Goal: Information Seeking & Learning: Learn about a topic

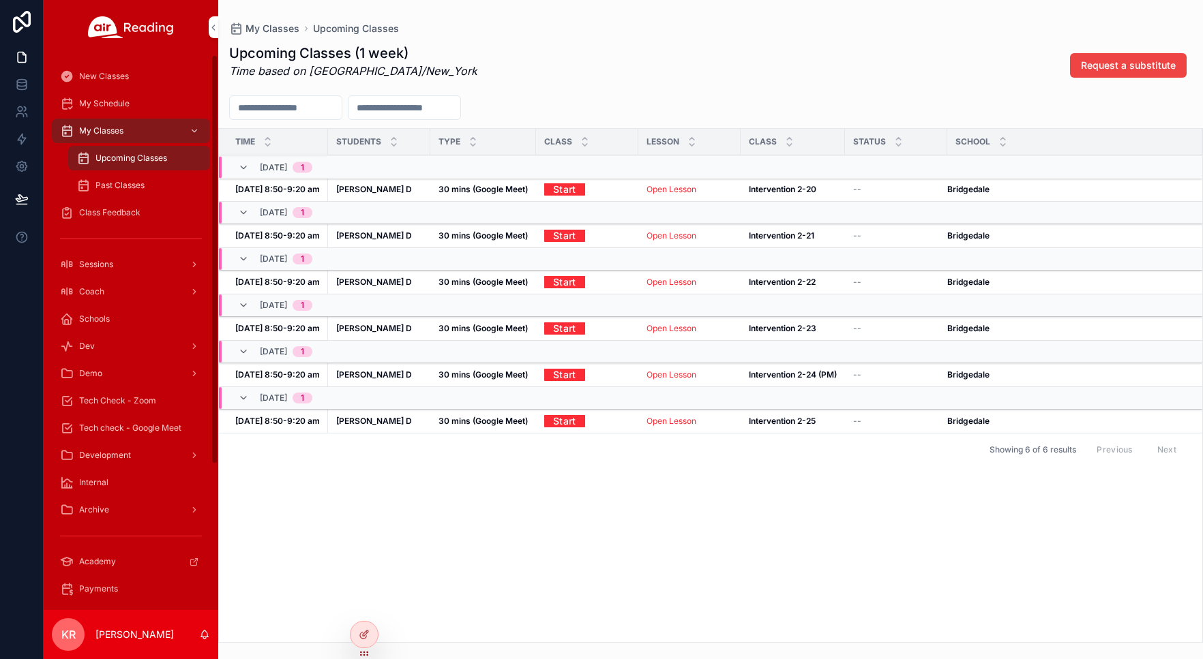
click at [123, 418] on div "Tech check - Google Meet" at bounding box center [131, 428] width 142 height 22
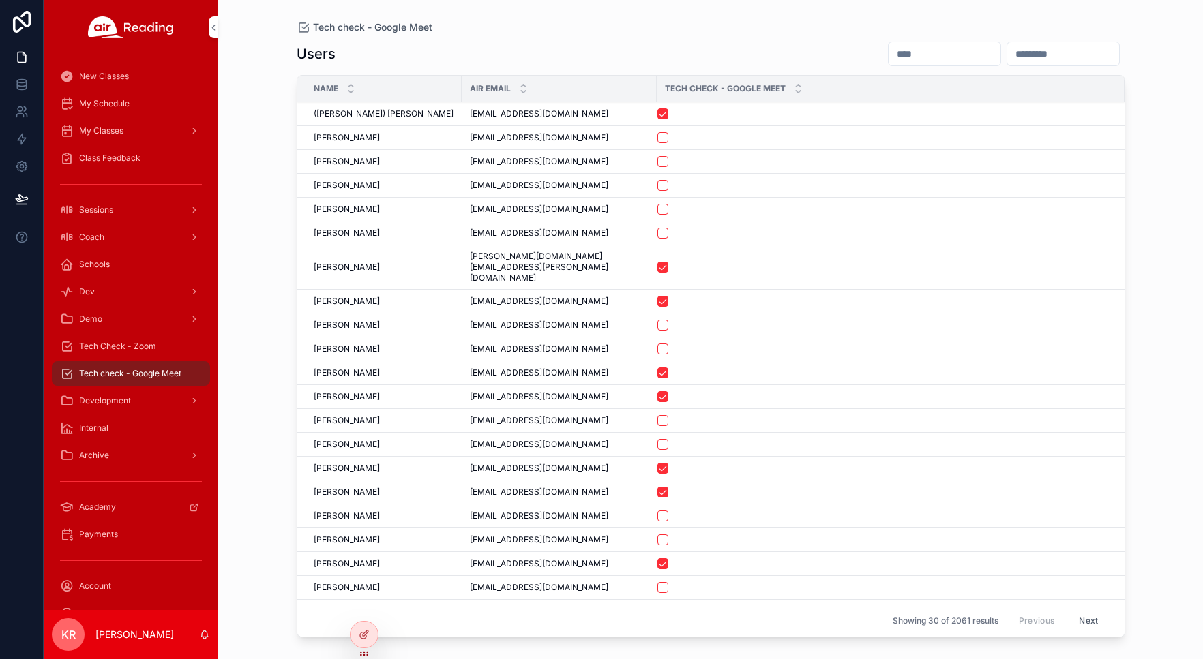
click at [897, 44] on input "scrollable content" at bounding box center [944, 53] width 112 height 19
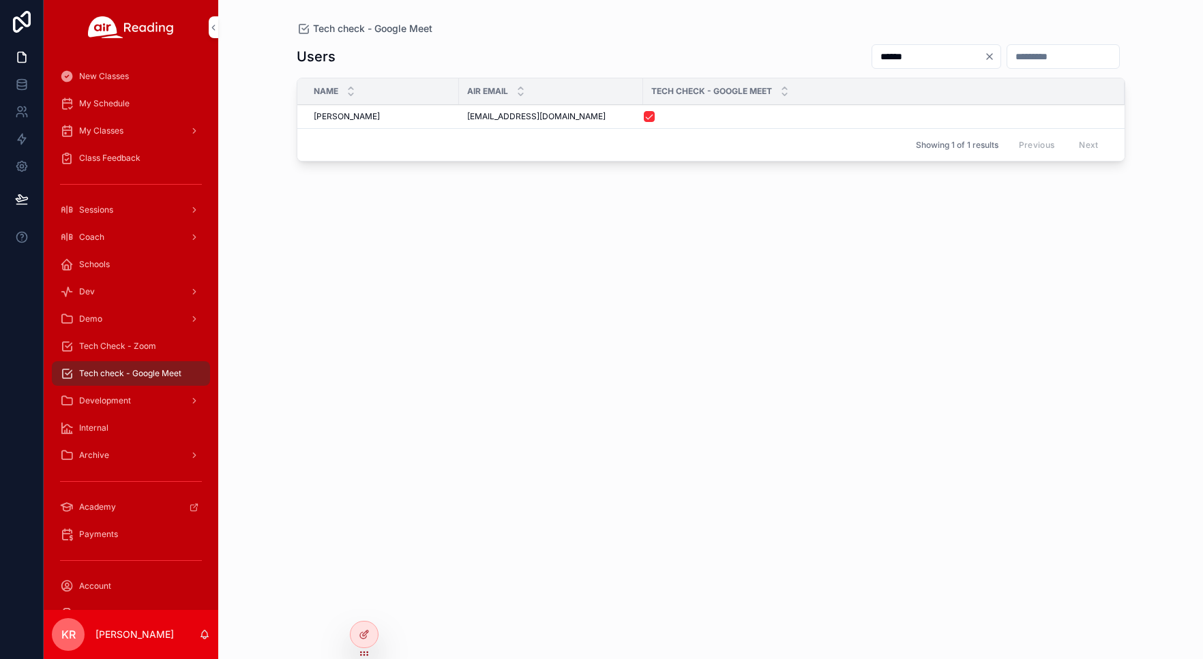
drag, startPoint x: 545, startPoint y: 117, endPoint x: 450, endPoint y: 121, distance: 94.9
click at [450, 121] on tr "Tyrell Redding Tyrell Redding tyr7905@gmail.com tyr7905@gmail.com" at bounding box center [710, 117] width 827 height 24
copy tr "Tyrell Redding tyr7905@gmail.com"
drag, startPoint x: 440, startPoint y: 274, endPoint x: 630, endPoint y: 153, distance: 225.1
click at [441, 274] on div "Users ****** Name Air Email Tech Check - Google Meet Tyrell Redding Tyrell Redd…" at bounding box center [711, 339] width 828 height 608
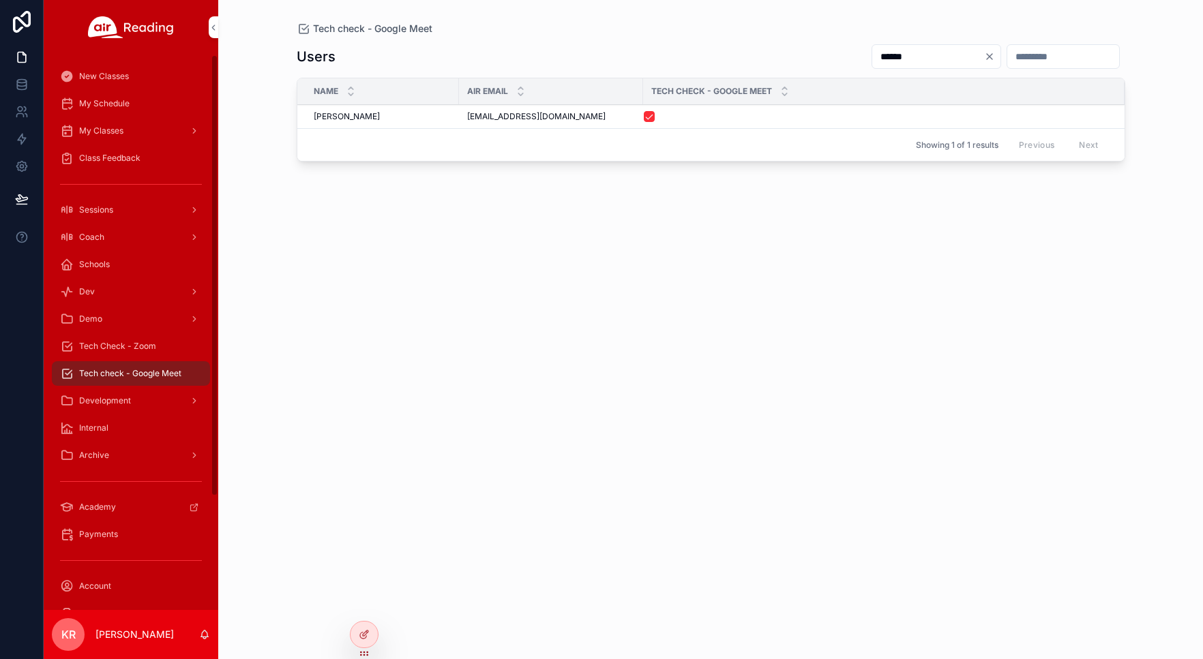
click at [872, 61] on input "******" at bounding box center [928, 56] width 112 height 19
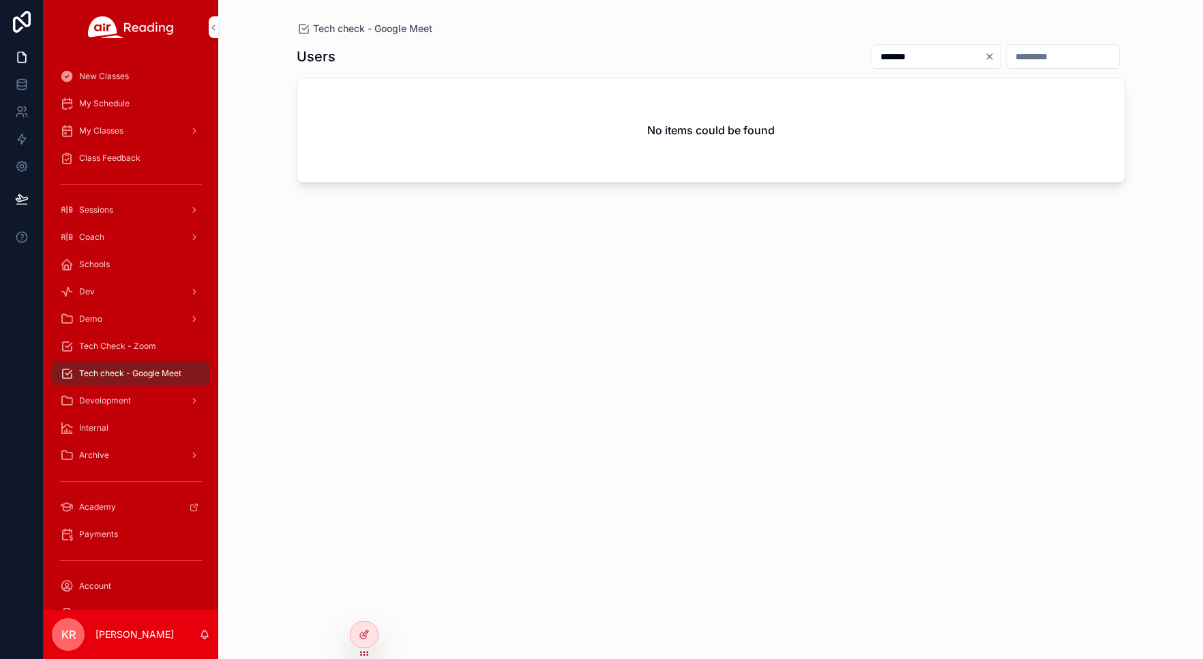
click at [872, 57] on input "*******" at bounding box center [928, 56] width 112 height 19
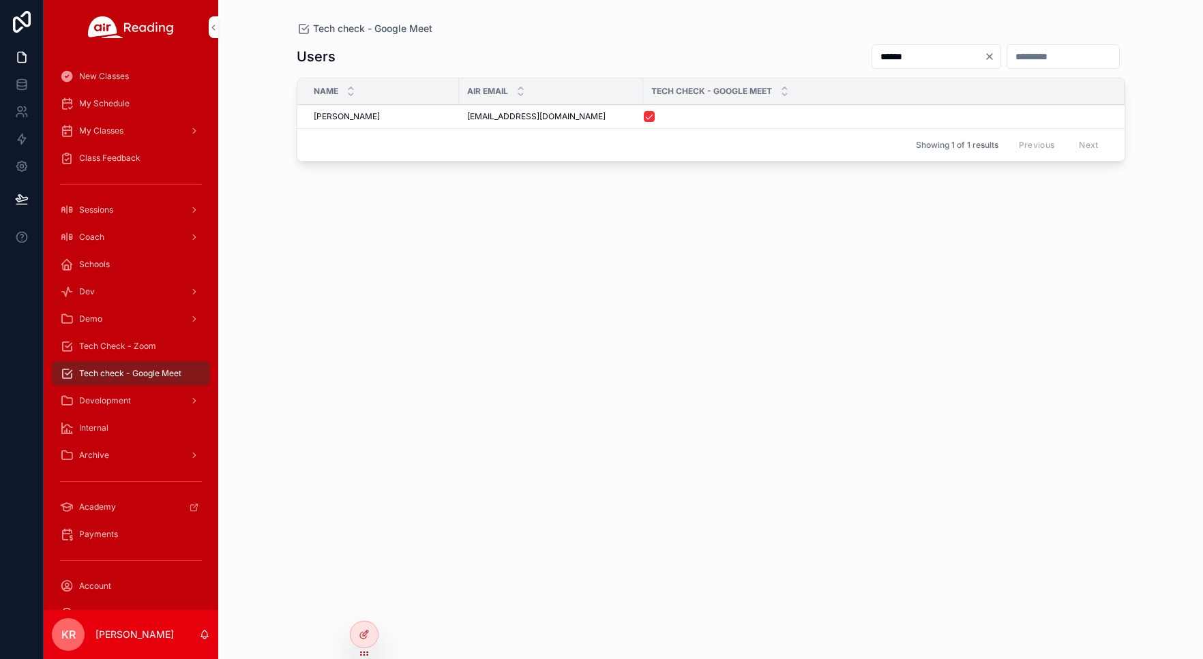
type input "******"
drag, startPoint x: 585, startPoint y: 119, endPoint x: 468, endPoint y: 124, distance: 116.7
click at [468, 124] on td "shwetatanwar1984@gmail.com shwetatanwar1984@gmail.com" at bounding box center [551, 117] width 184 height 24
copy span "shwetatanwar1984@gmail.com"
click at [106, 107] on span "My Schedule" at bounding box center [104, 103] width 50 height 11
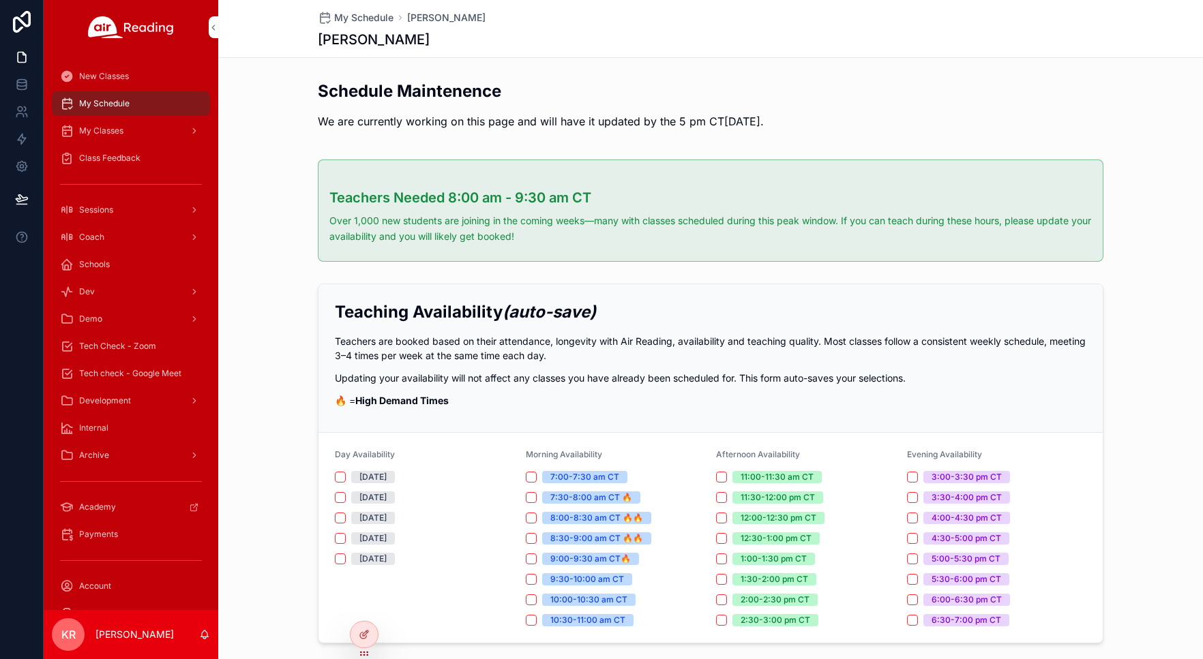
click at [0, 0] on icon at bounding box center [0, 0] width 0 height 0
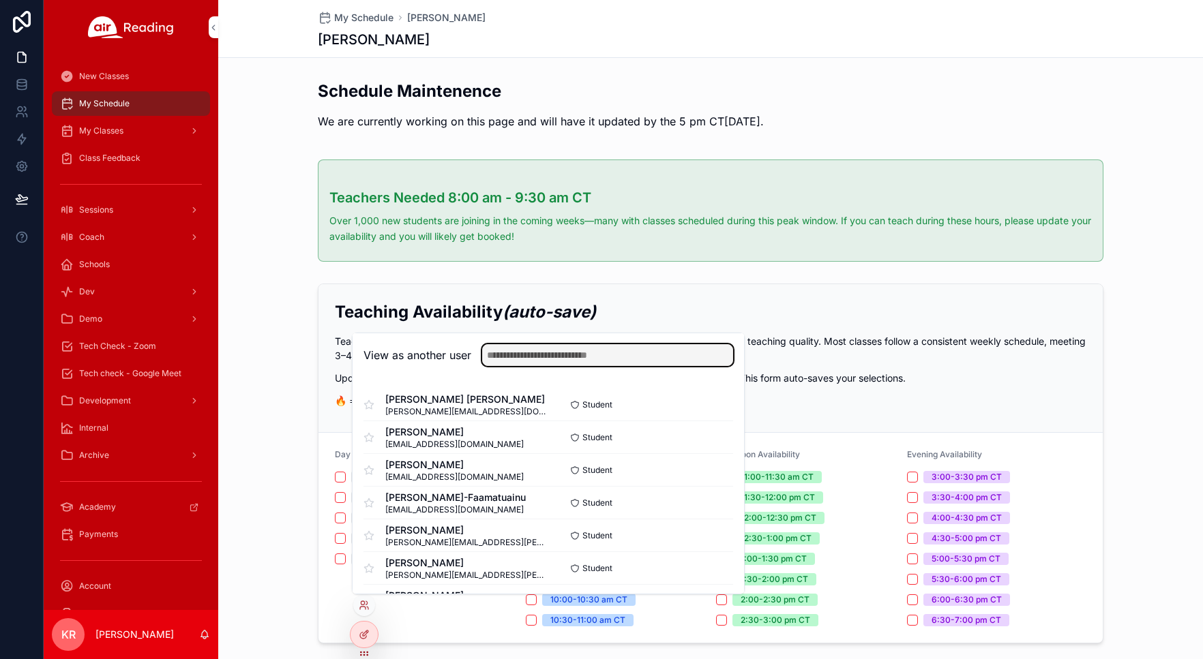
click at [584, 359] on input "text" at bounding box center [607, 355] width 251 height 22
type input "**********"
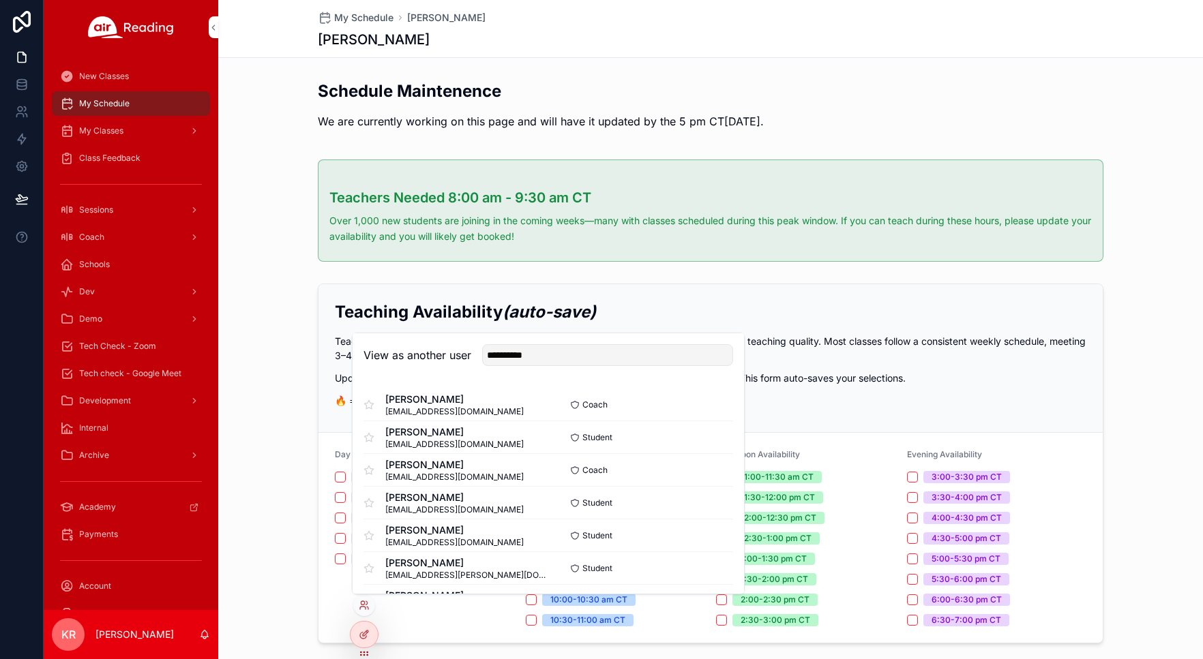
click at [0, 0] on button "Select" at bounding box center [0, 0] width 0 height 0
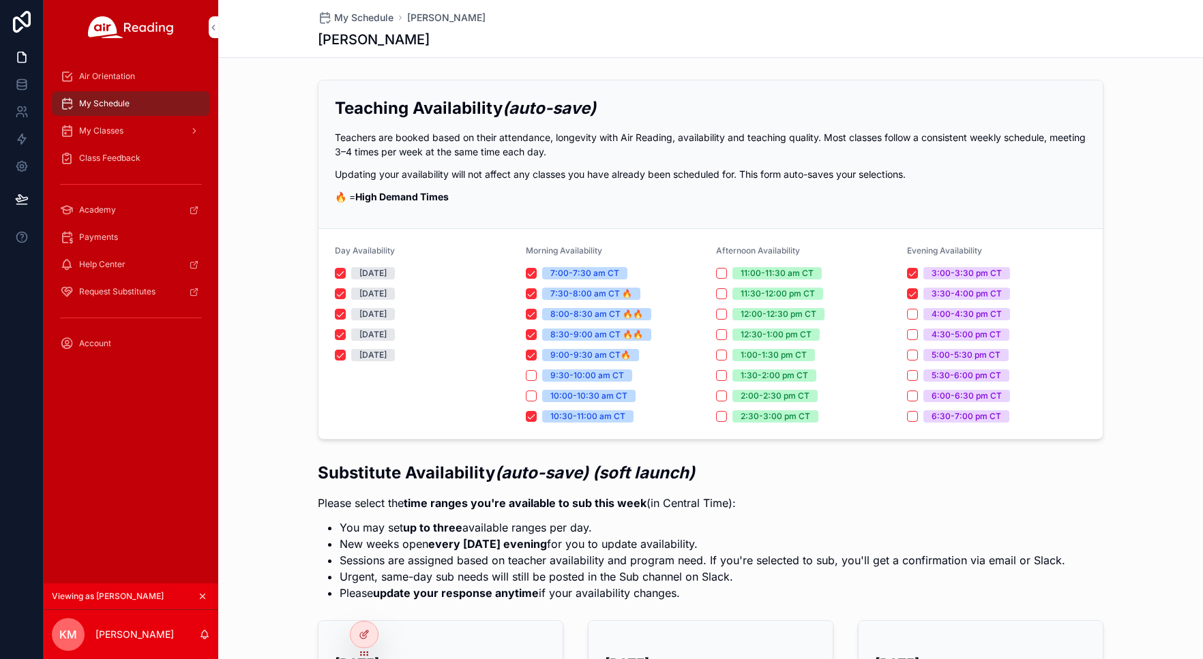
click at [92, 129] on span "My Classes" at bounding box center [101, 130] width 44 height 11
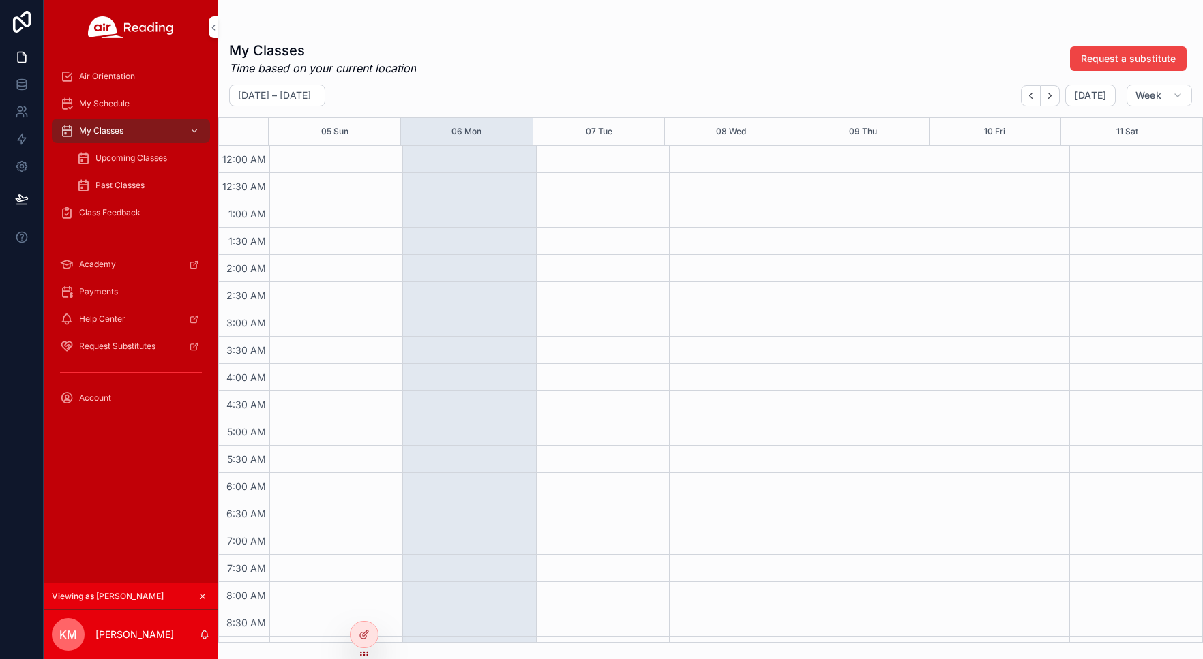
click at [116, 157] on span "Upcoming Classes" at bounding box center [131, 158] width 72 height 11
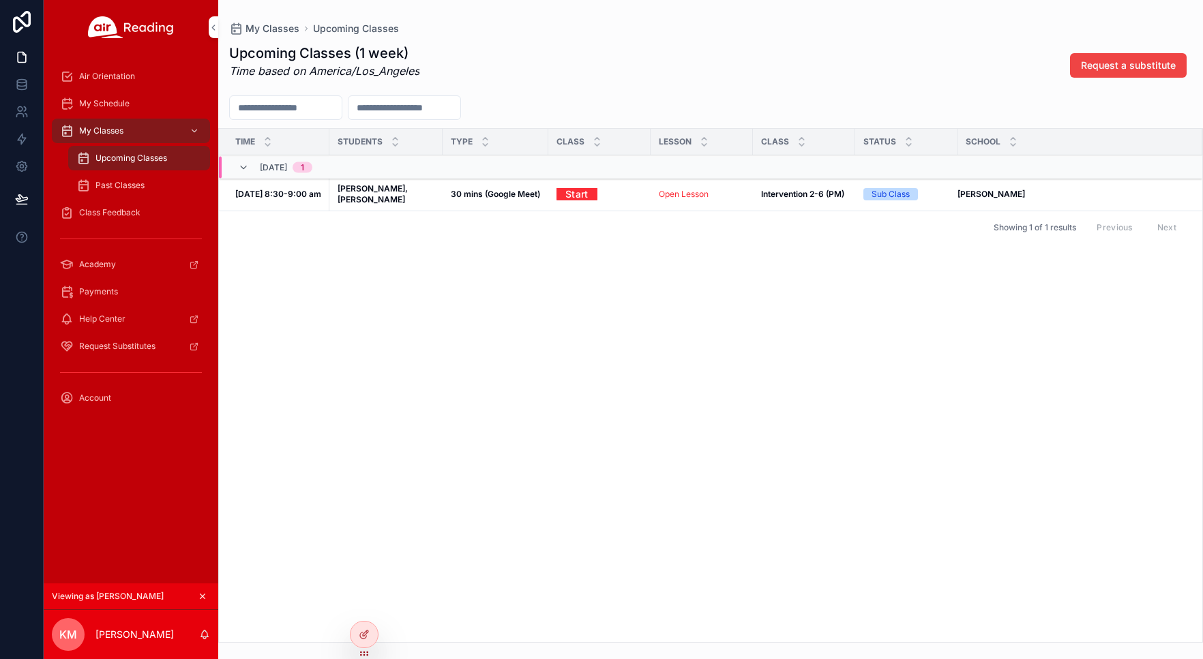
click at [119, 81] on span "Air Orientation" at bounding box center [107, 76] width 56 height 11
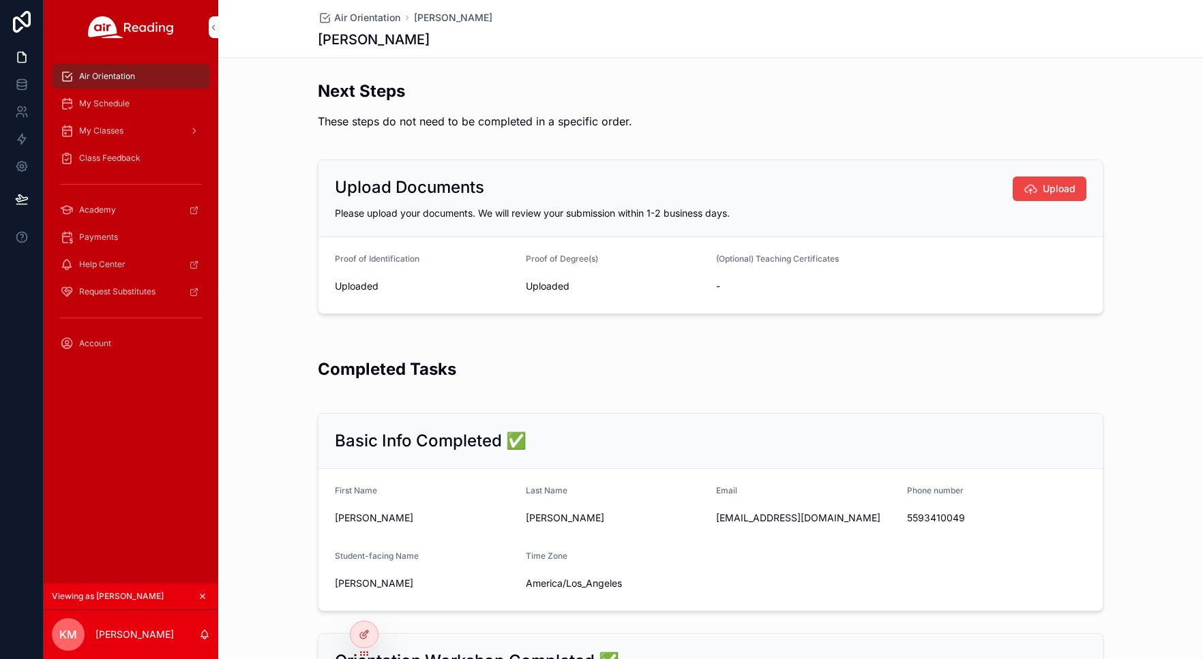
click at [203, 595] on icon "scrollable content" at bounding box center [203, 597] width 10 height 10
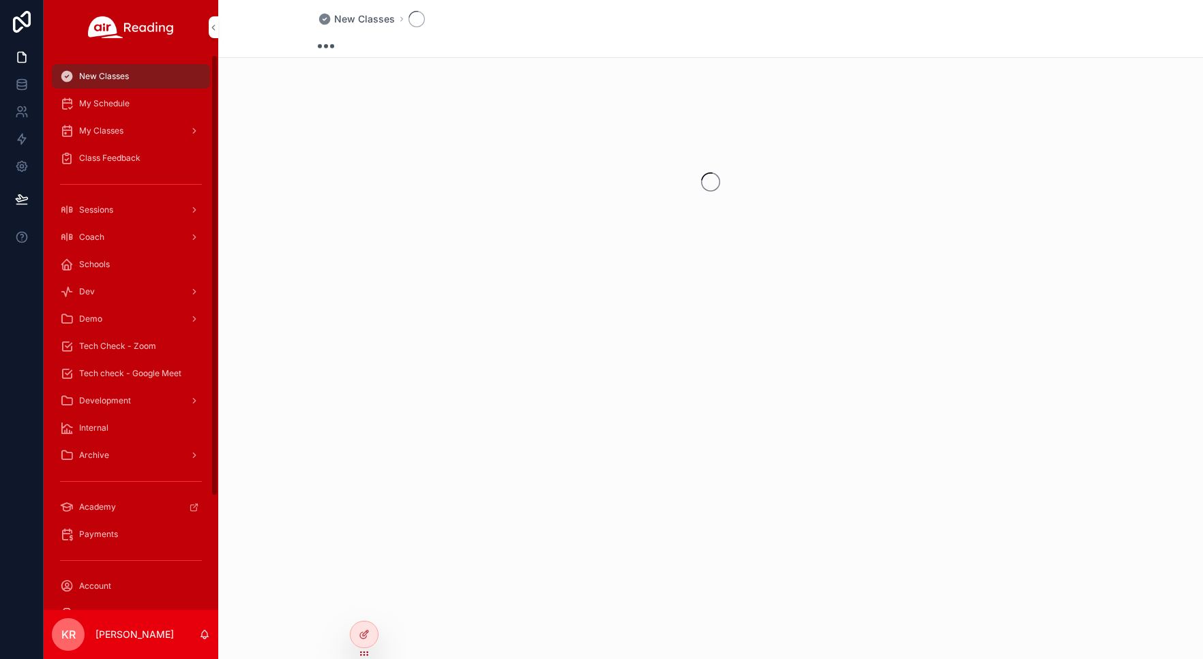
click at [122, 104] on span "My Schedule" at bounding box center [104, 103] width 50 height 11
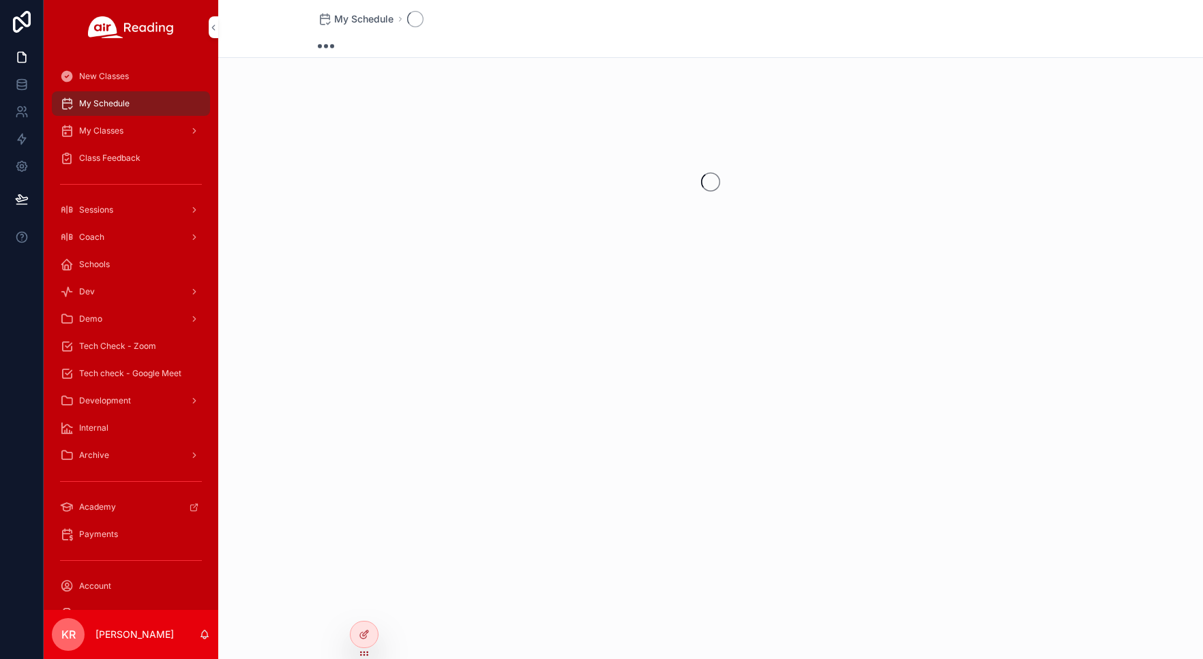
click at [0, 0] on icon at bounding box center [0, 0] width 0 height 0
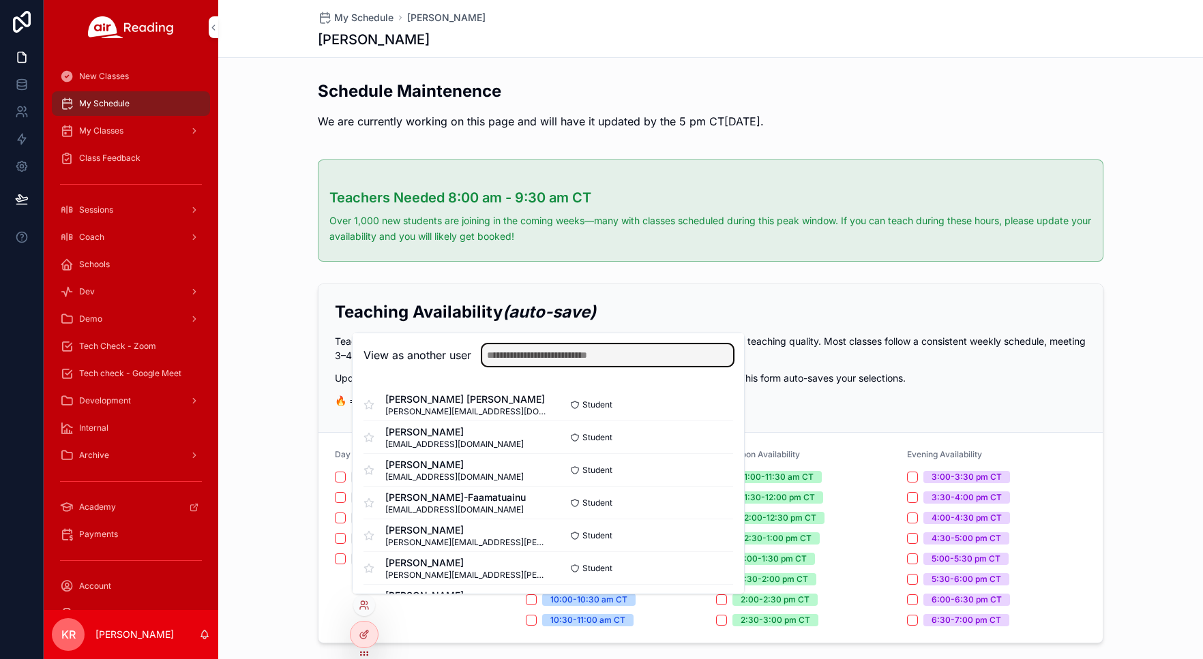
click at [509, 350] on input "text" at bounding box center [607, 355] width 251 height 22
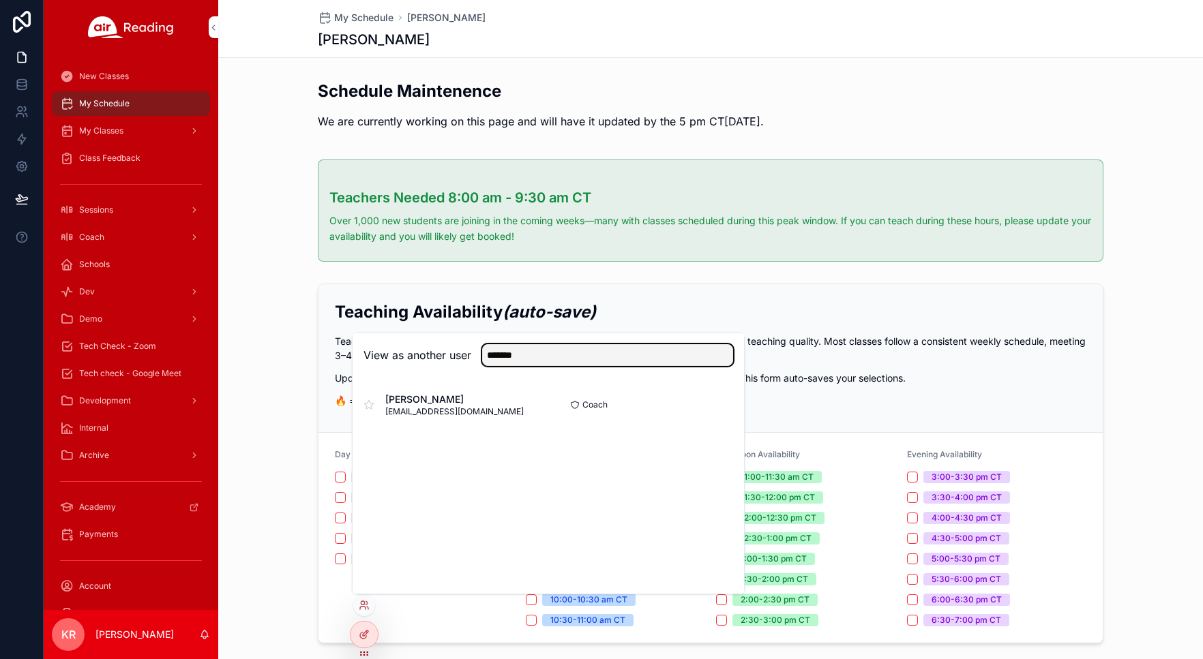
type input "*******"
click at [0, 0] on button "Select" at bounding box center [0, 0] width 0 height 0
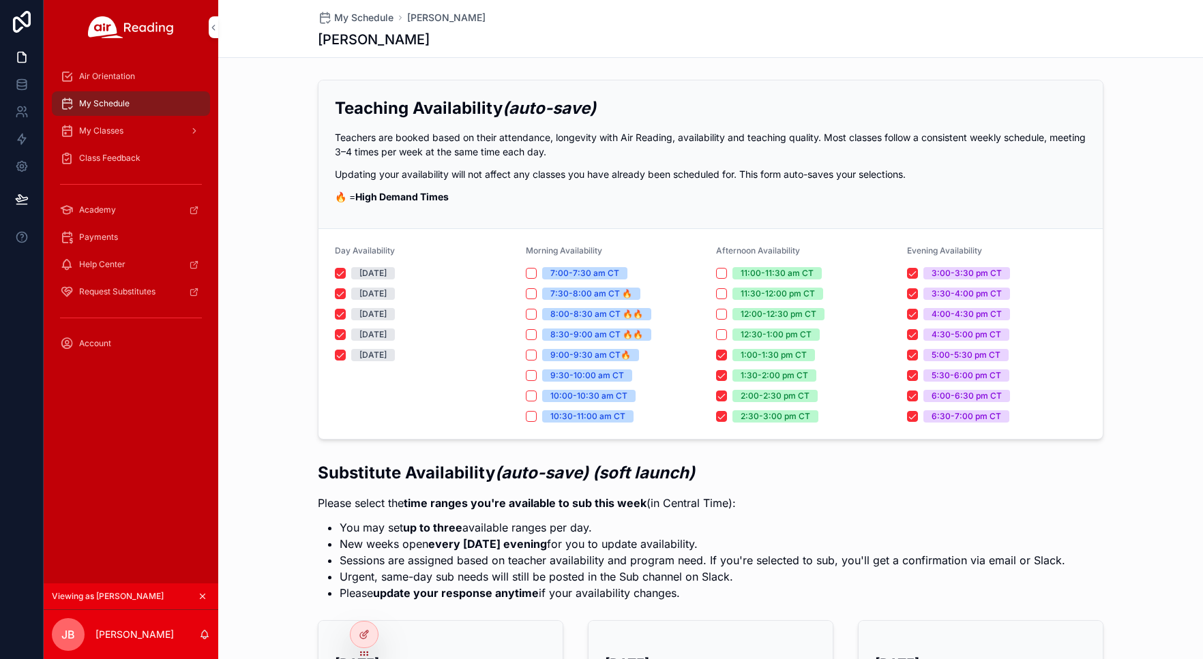
click at [106, 78] on span "Air Orientation" at bounding box center [107, 76] width 56 height 11
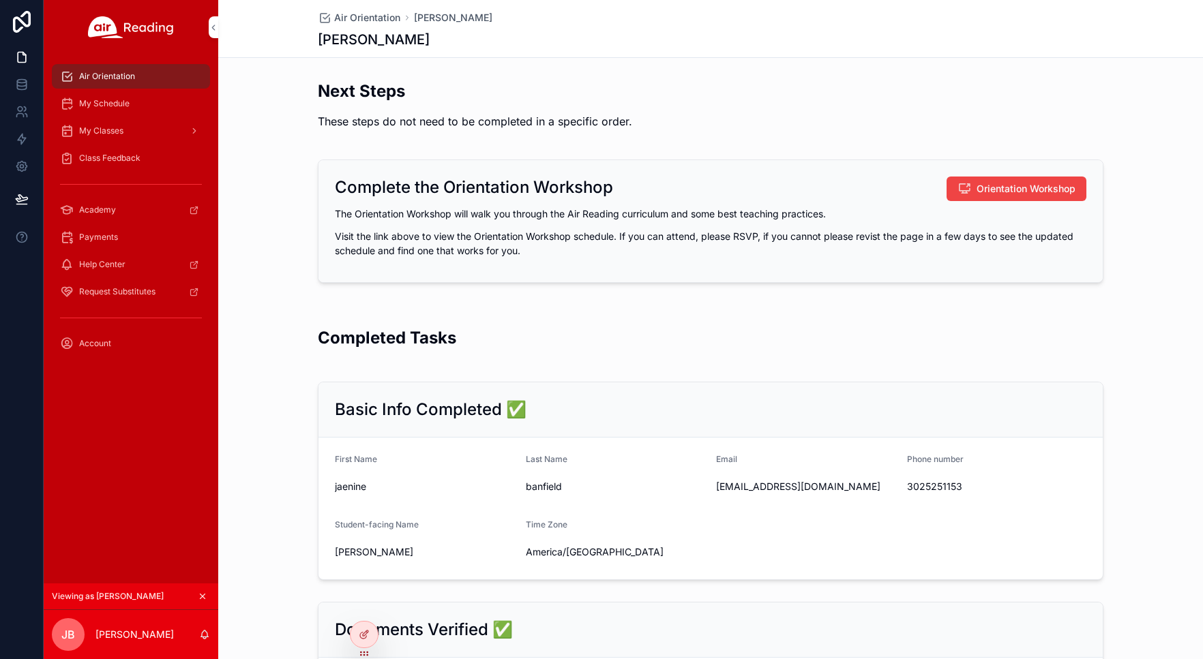
click at [102, 130] on span "My Classes" at bounding box center [101, 130] width 44 height 11
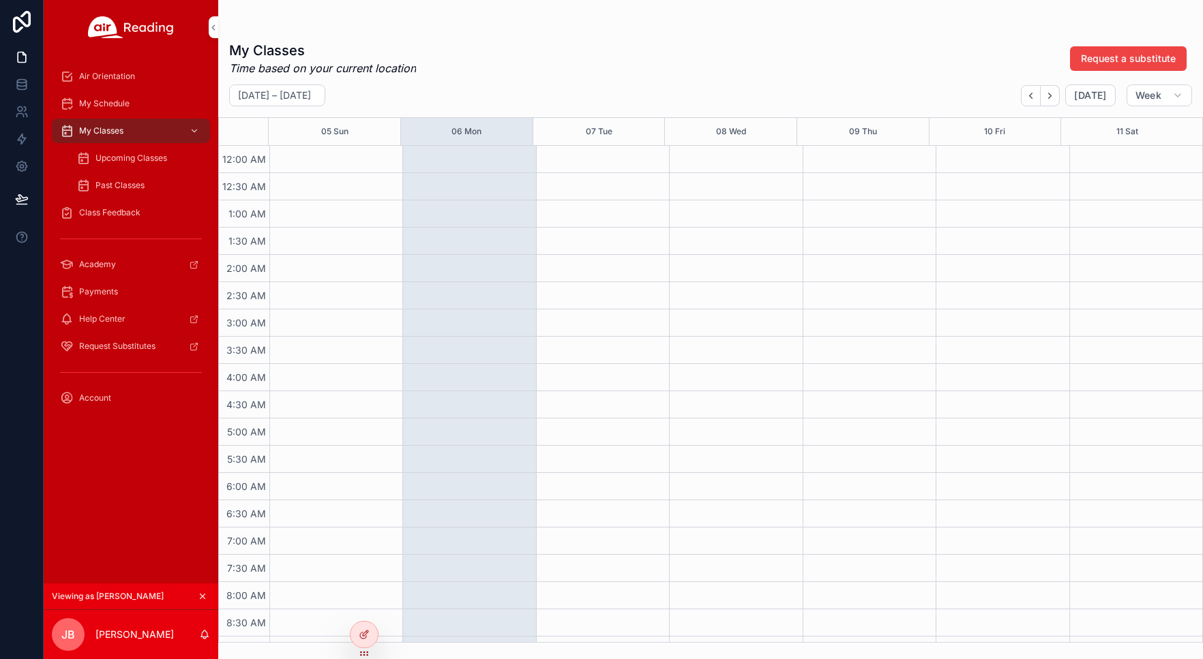
click at [104, 158] on span "Upcoming Classes" at bounding box center [131, 158] width 72 height 11
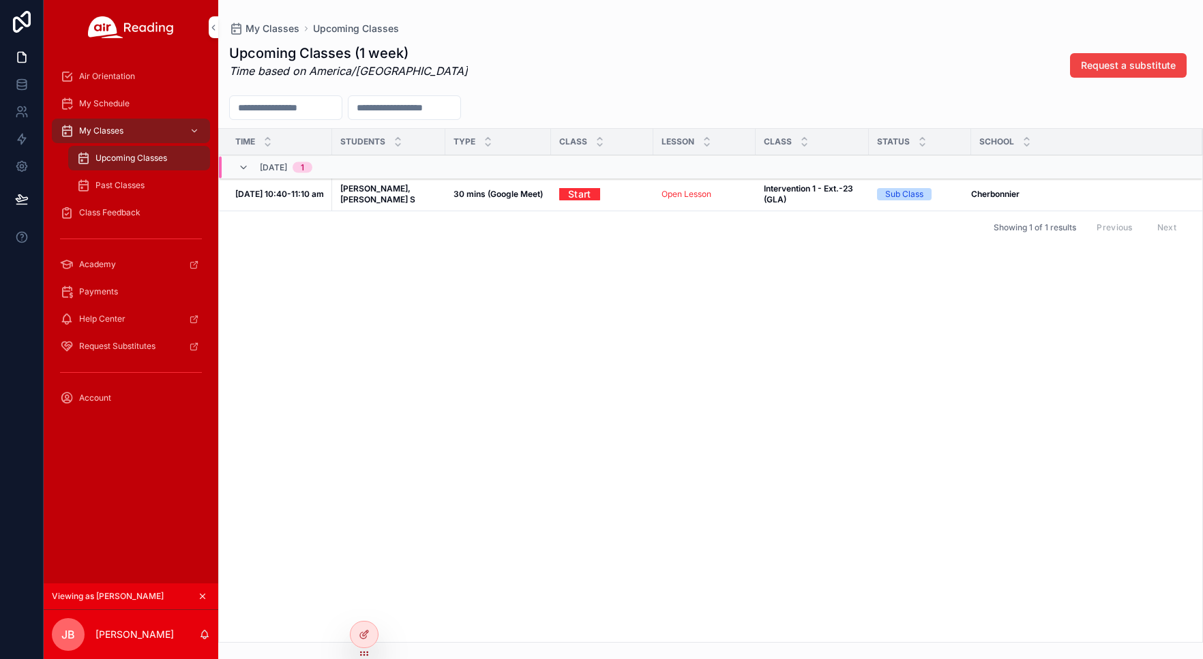
click at [203, 595] on icon "scrollable content" at bounding box center [203, 597] width 10 height 10
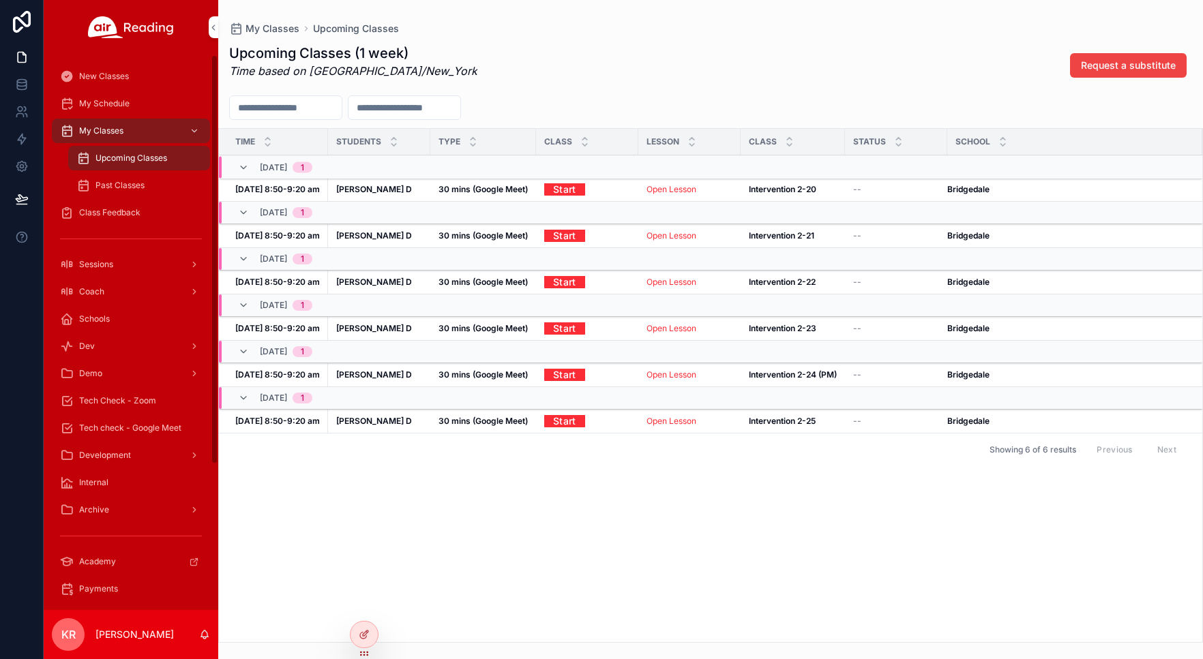
click at [137, 402] on span "Tech Check - Zoom" at bounding box center [117, 400] width 77 height 11
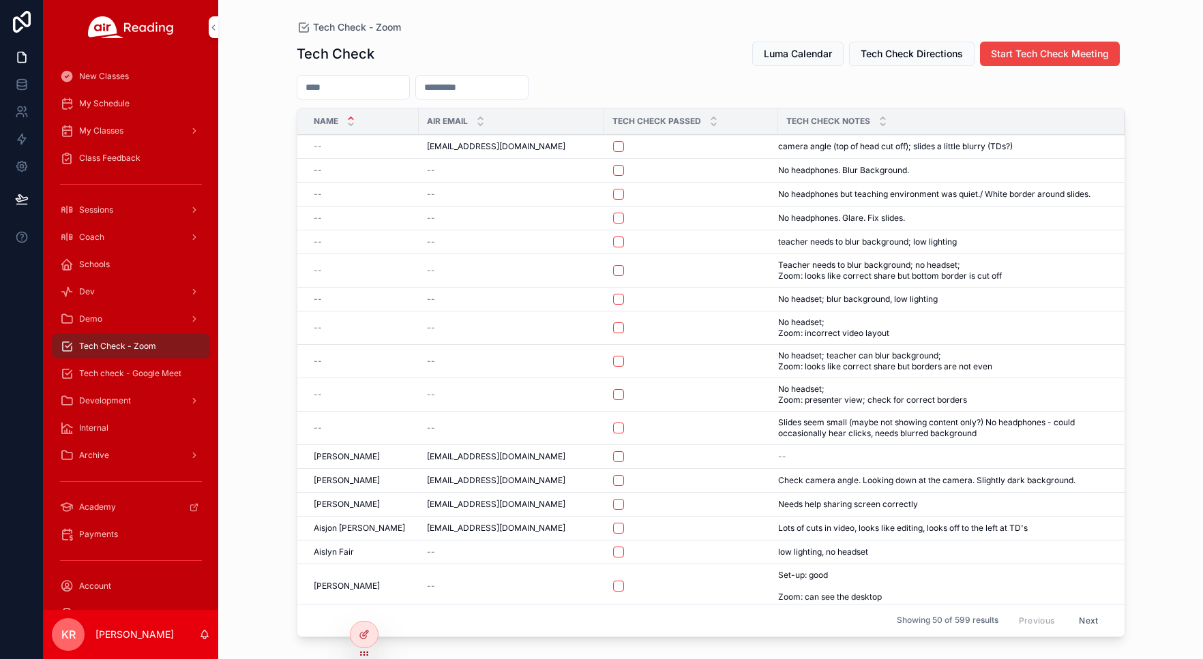
click at [794, 61] on button "Luma Calendar" at bounding box center [797, 54] width 91 height 25
click at [126, 346] on span "Tech Check - Zoom" at bounding box center [117, 346] width 77 height 11
click at [128, 104] on span "My Schedule" at bounding box center [104, 103] width 50 height 11
